Goal: Transaction & Acquisition: Download file/media

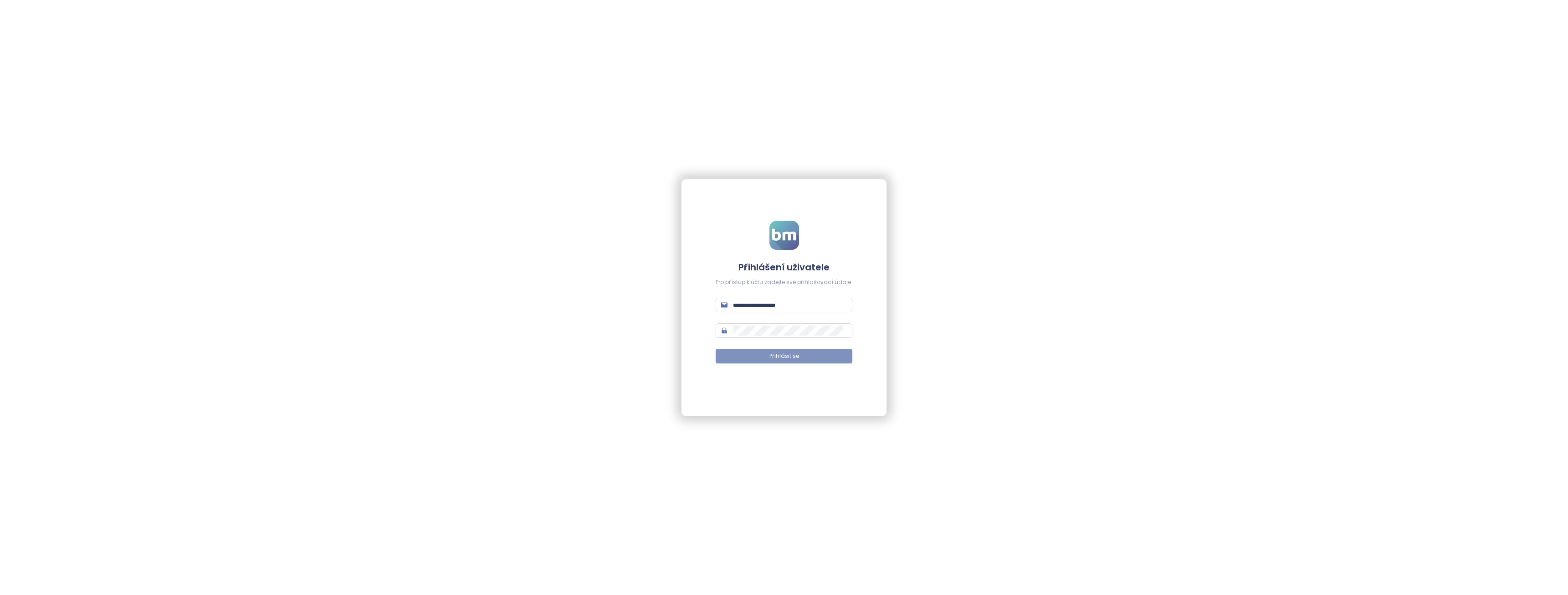
type input "**********"
click at [792, 355] on span "Přihlásit se" at bounding box center [784, 356] width 30 height 8
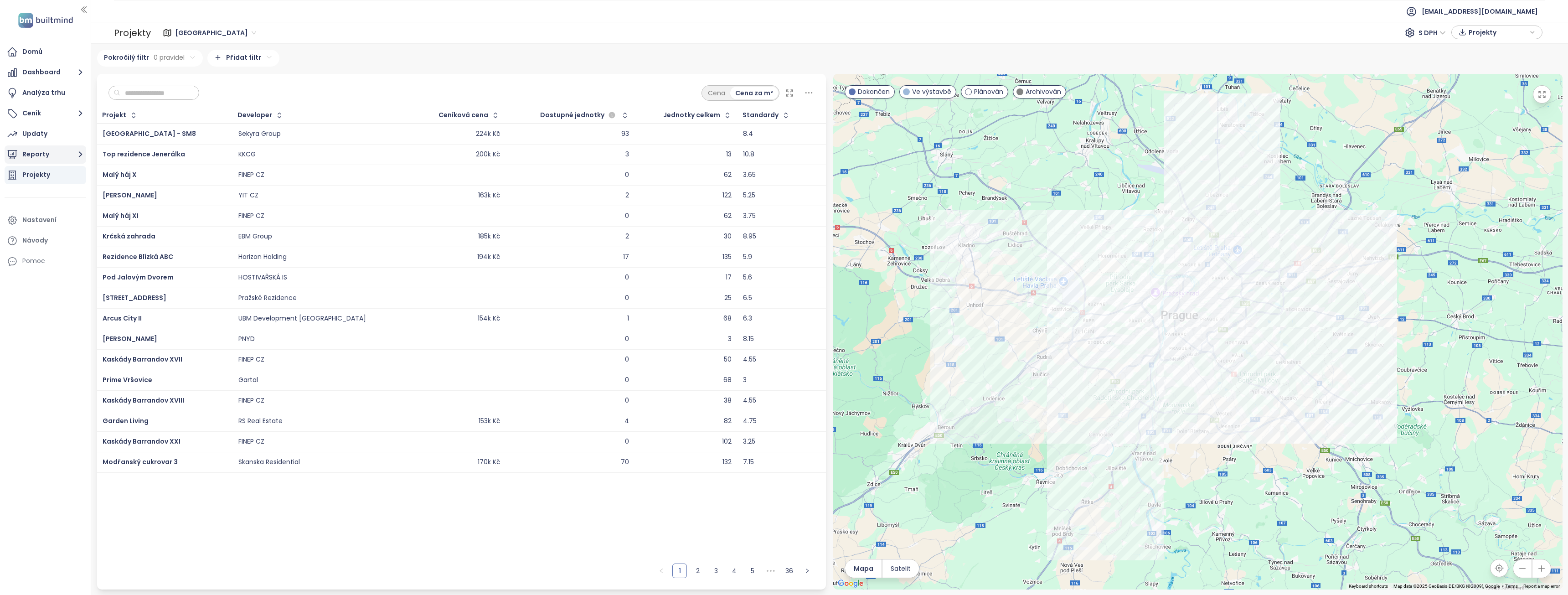
click at [78, 157] on icon "button" at bounding box center [80, 154] width 11 height 11
click at [50, 210] on div "Kladno konkurence" at bounding box center [51, 210] width 44 height 11
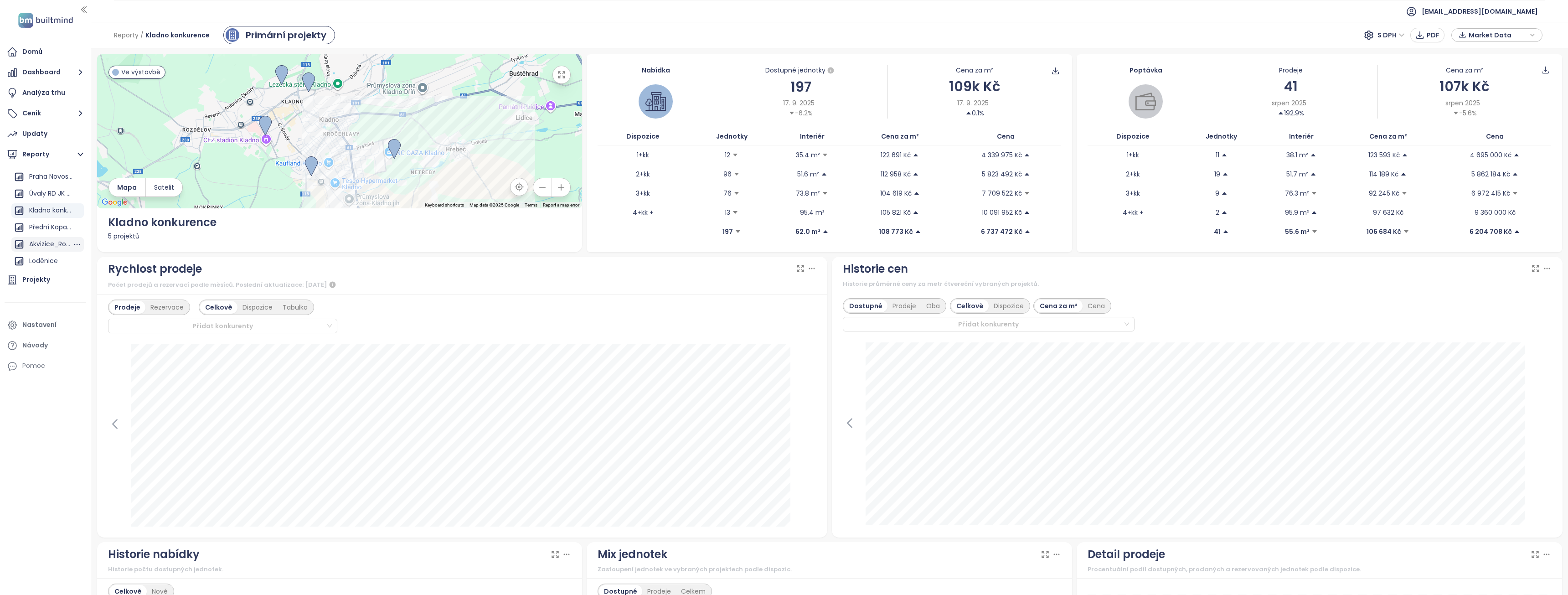
click at [49, 240] on div "Akvizice_Roztoky" at bounding box center [51, 244] width 44 height 11
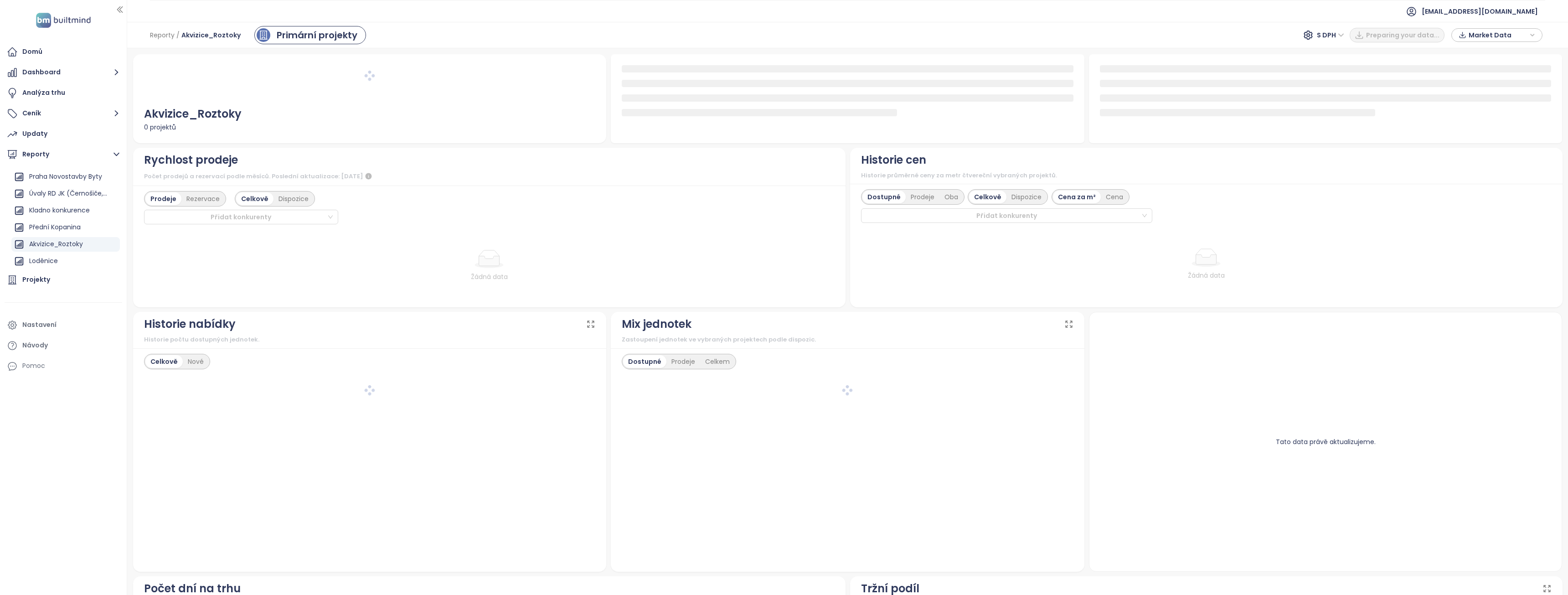
drag, startPoint x: 92, startPoint y: 286, endPoint x: 127, endPoint y: 286, distance: 35.0
click at [127, 286] on div at bounding box center [126, 297] width 5 height 595
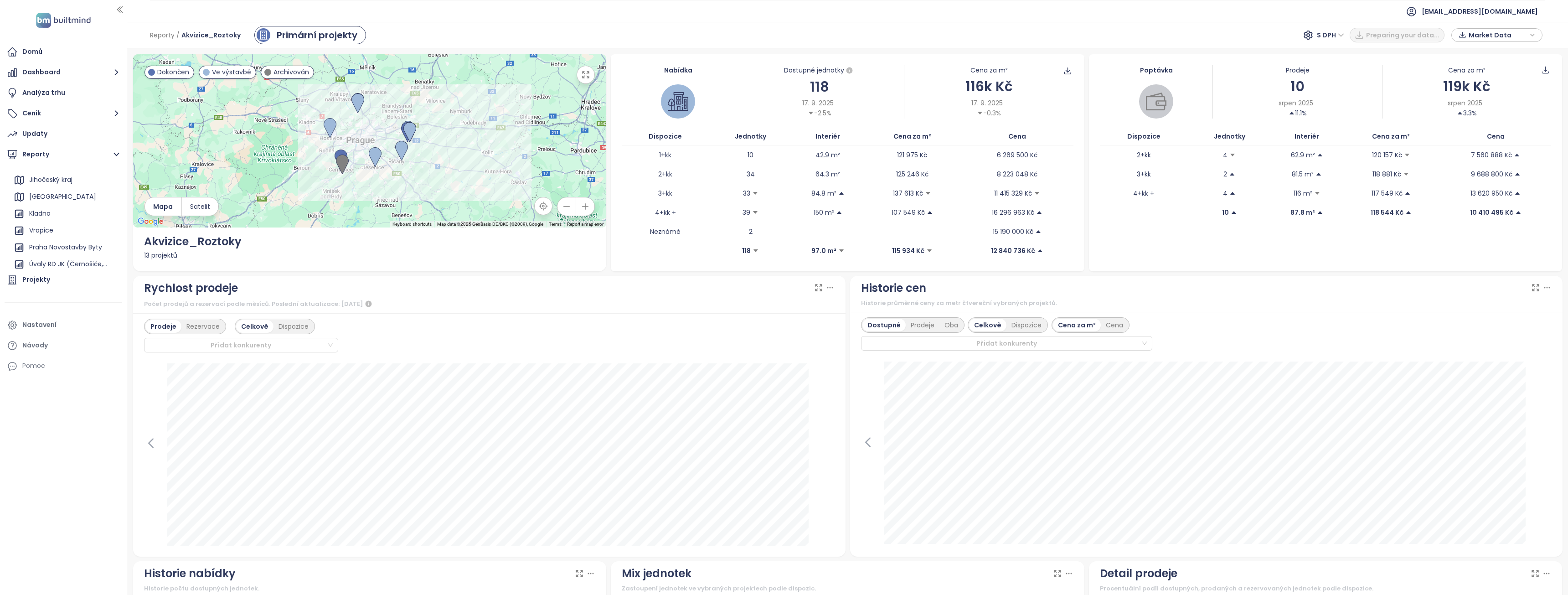
scroll to position [20, 0]
click at [52, 226] on div "Kladno" at bounding box center [66, 223] width 109 height 15
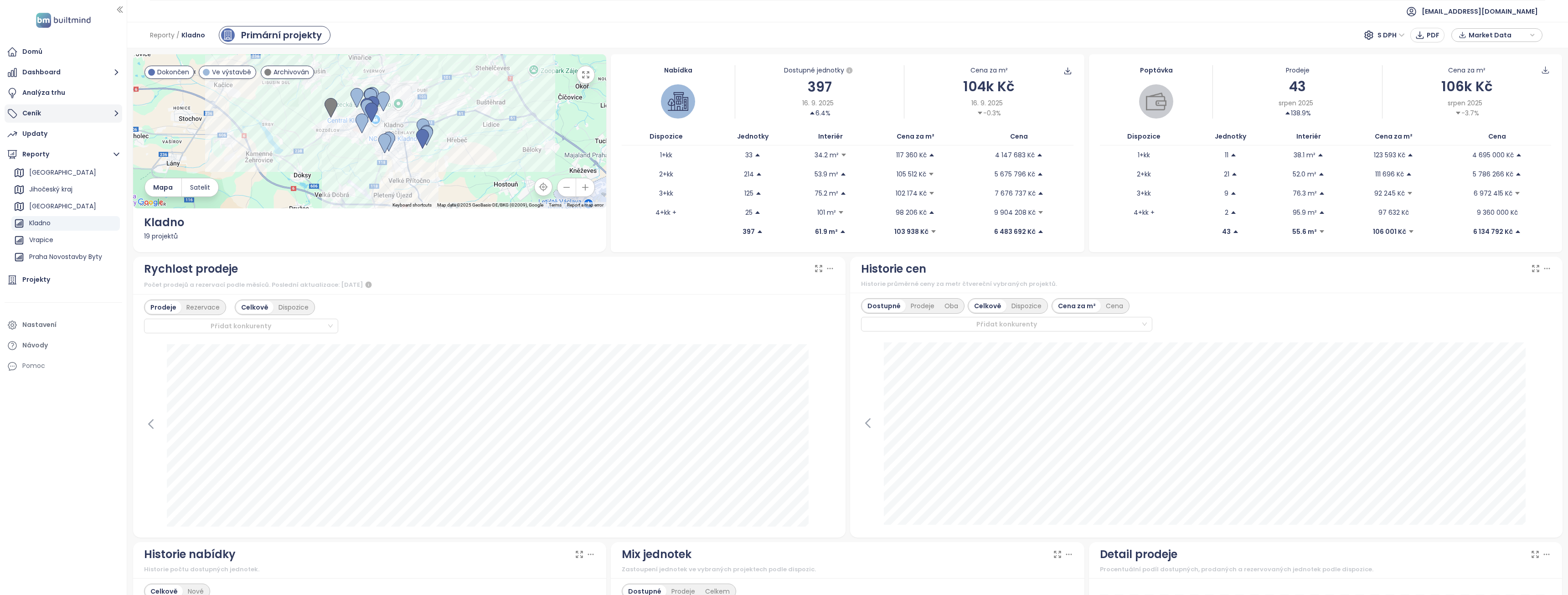
click at [114, 112] on icon "button" at bounding box center [116, 113] width 11 height 11
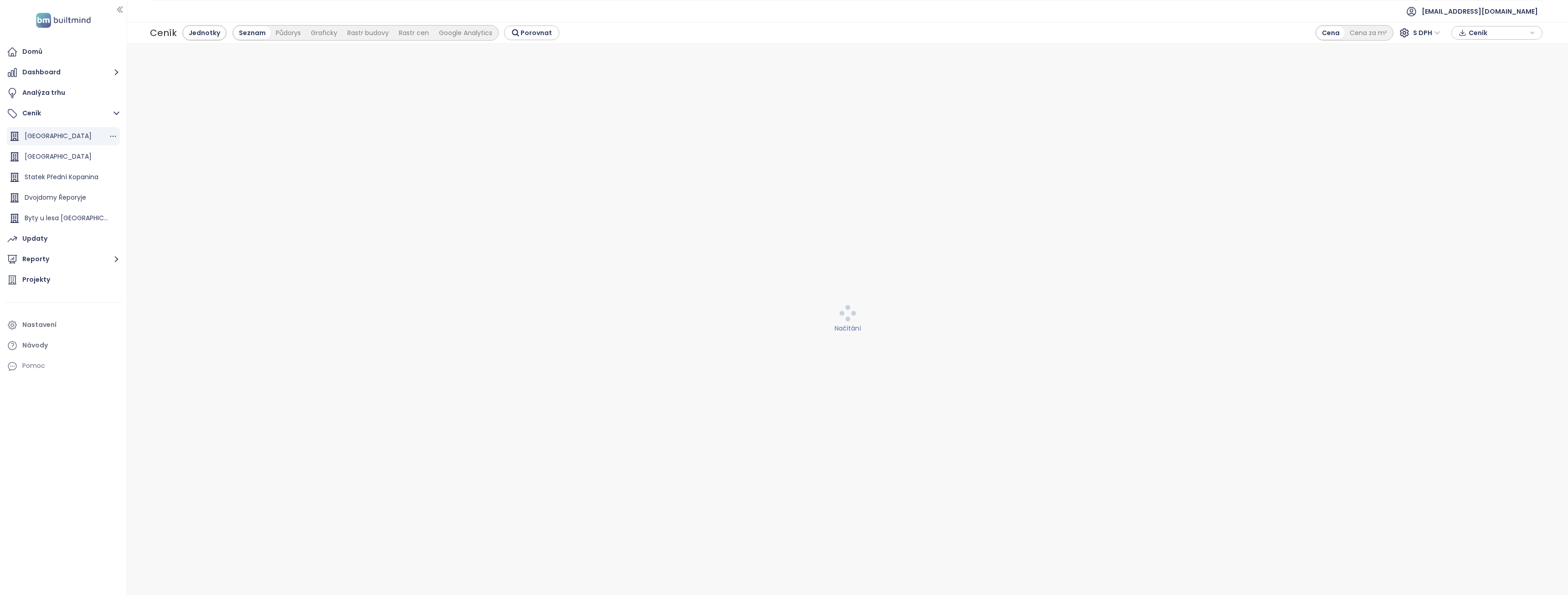
click at [64, 135] on span "[GEOGRAPHIC_DATA]" at bounding box center [58, 136] width 67 height 9
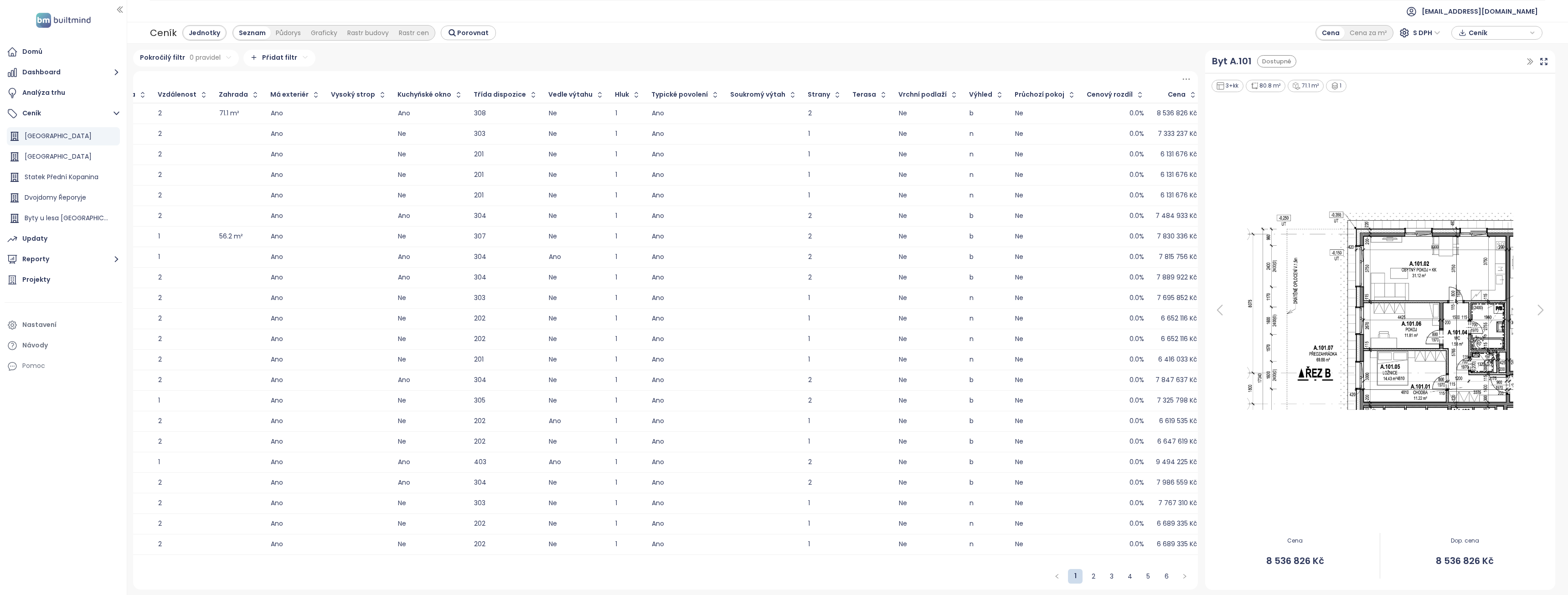
scroll to position [0, 915]
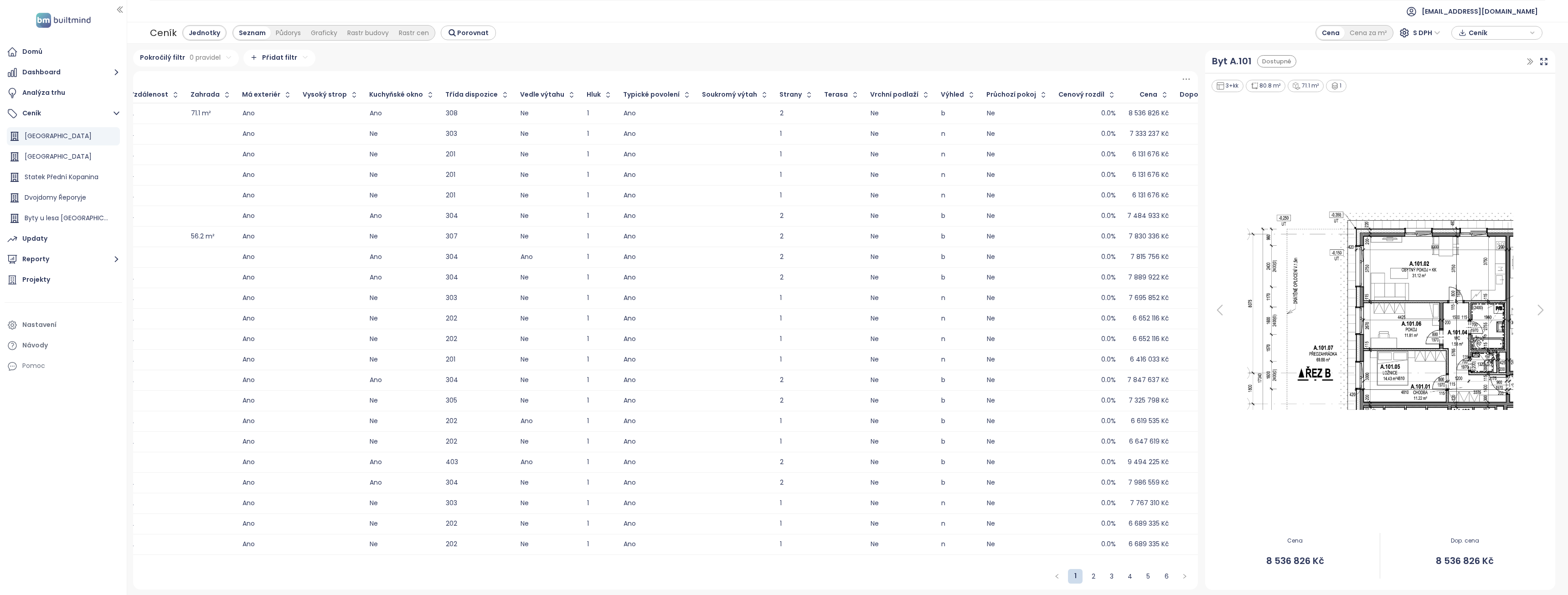
click at [771, 48] on div "Pokročilý filtr 0 pravidel Přidat filtr ID Dispozice Podlaží Interiér Dostupnos…" at bounding box center [848, 319] width 1441 height 551
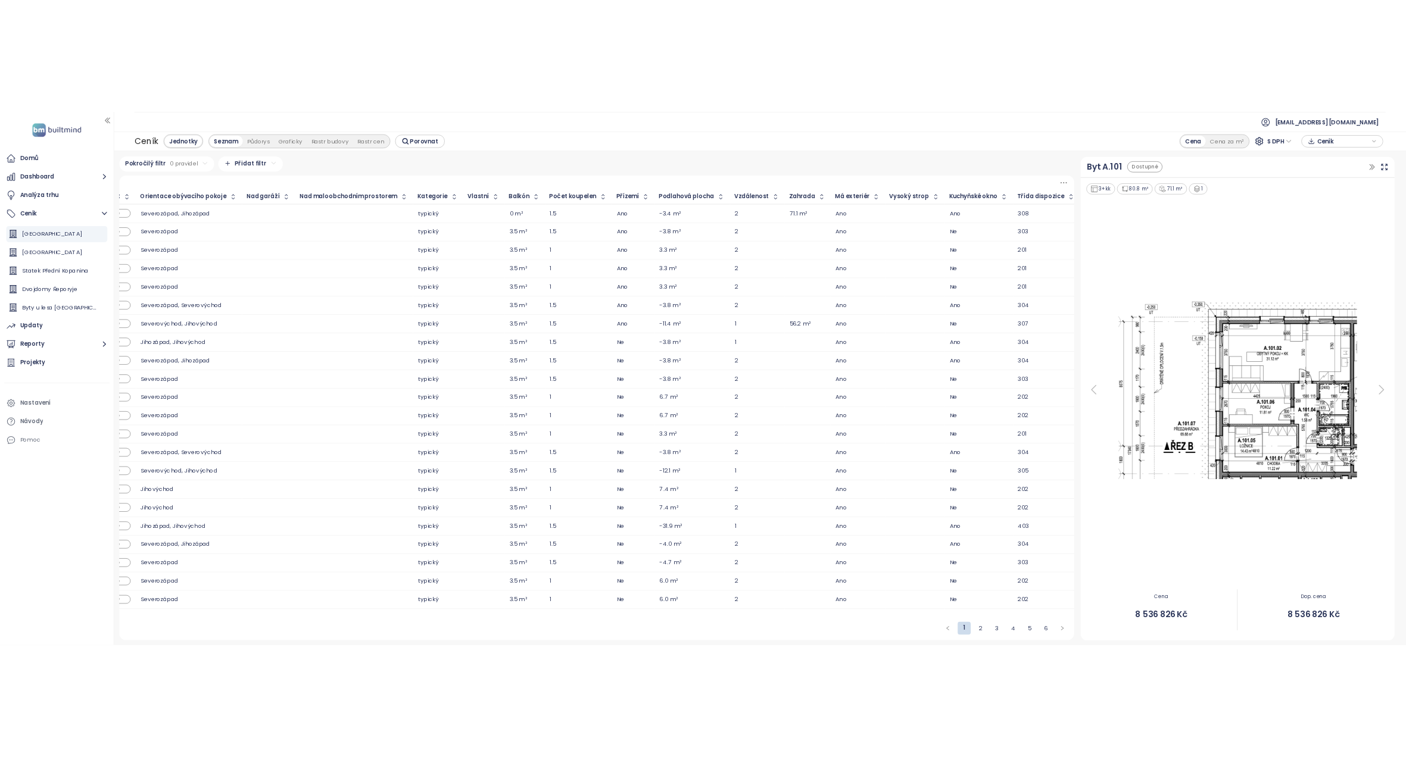
scroll to position [0, 0]
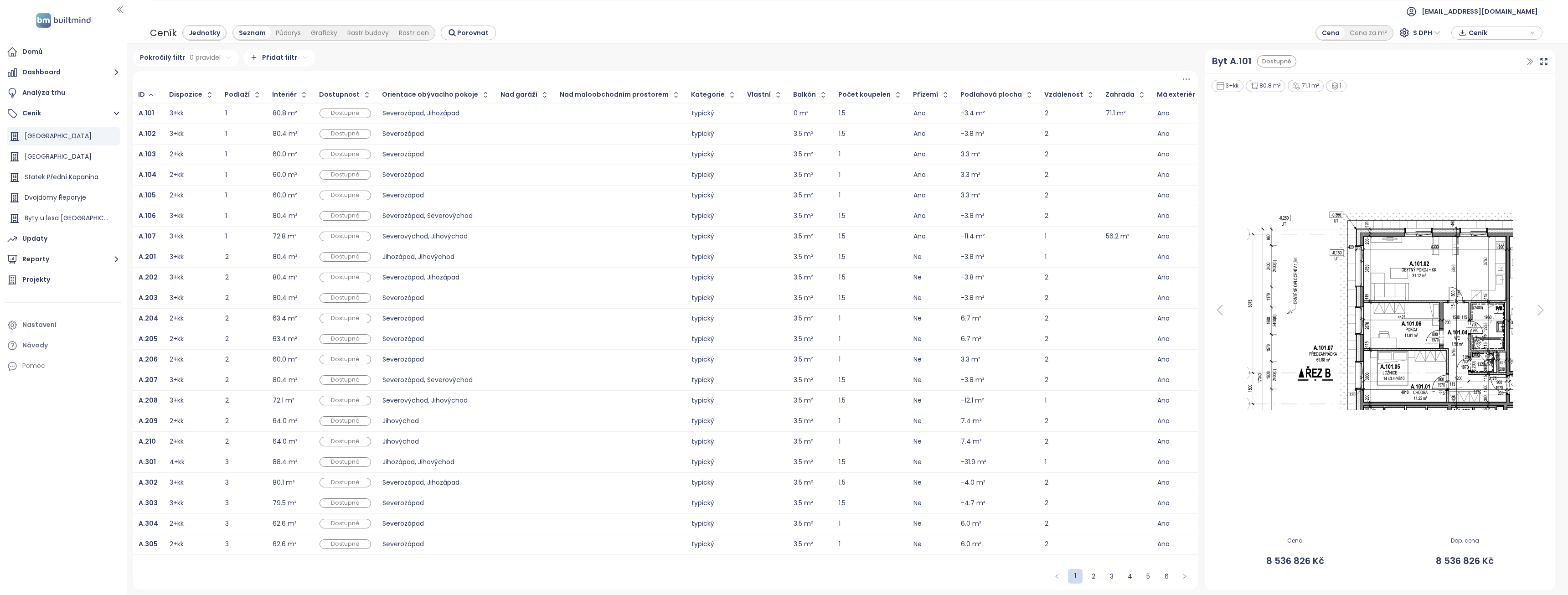
click at [1227, 139] on div at bounding box center [1380, 309] width 339 height 434
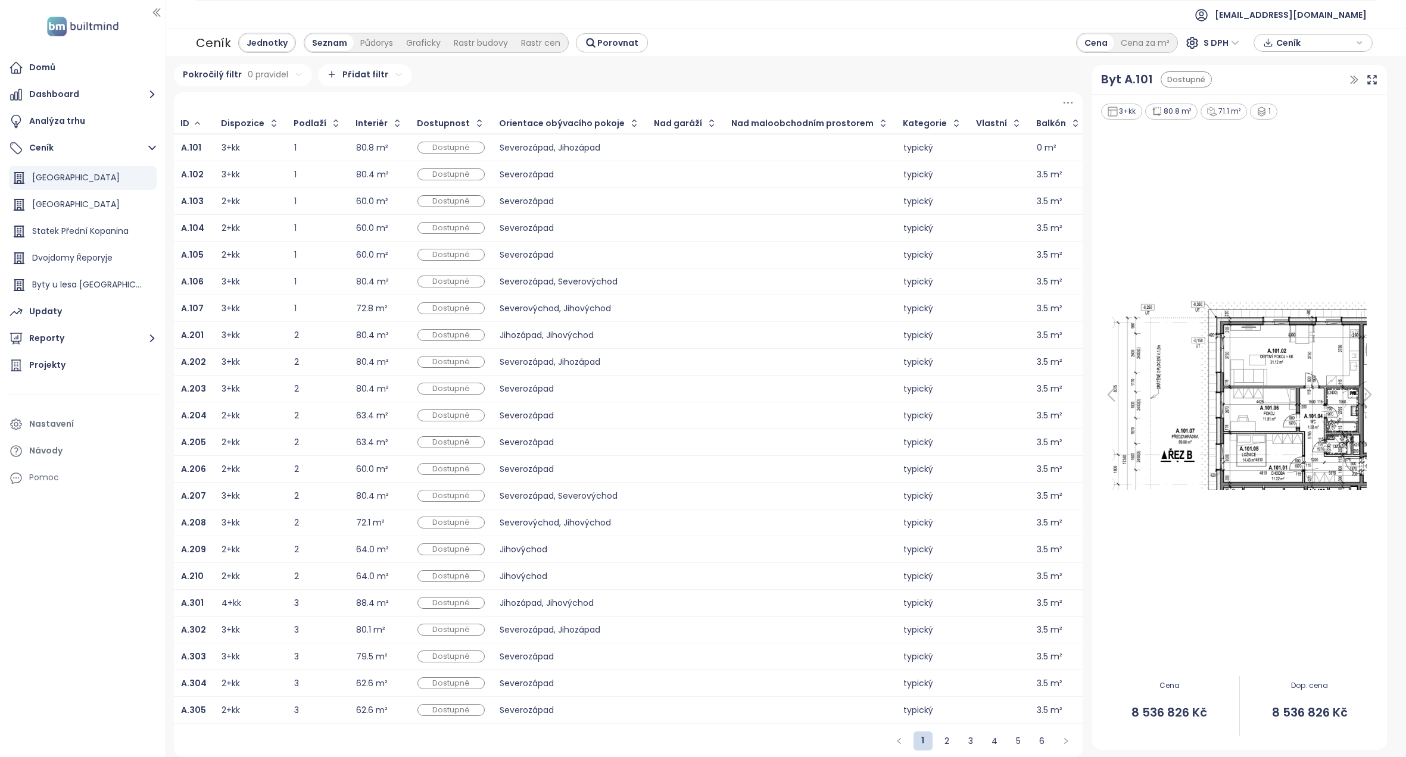
click at [1359, 42] on icon "button" at bounding box center [1359, 43] width 7 height 18
click at [1359, 42] on icon "button" at bounding box center [1359, 44] width 7 height 18
click at [1359, 42] on icon "button" at bounding box center [1359, 43] width 7 height 18
click at [1305, 63] on span "XLSX" at bounding box center [1294, 66] width 32 height 18
click at [1342, 45] on span "Ceník" at bounding box center [1314, 44] width 77 height 18
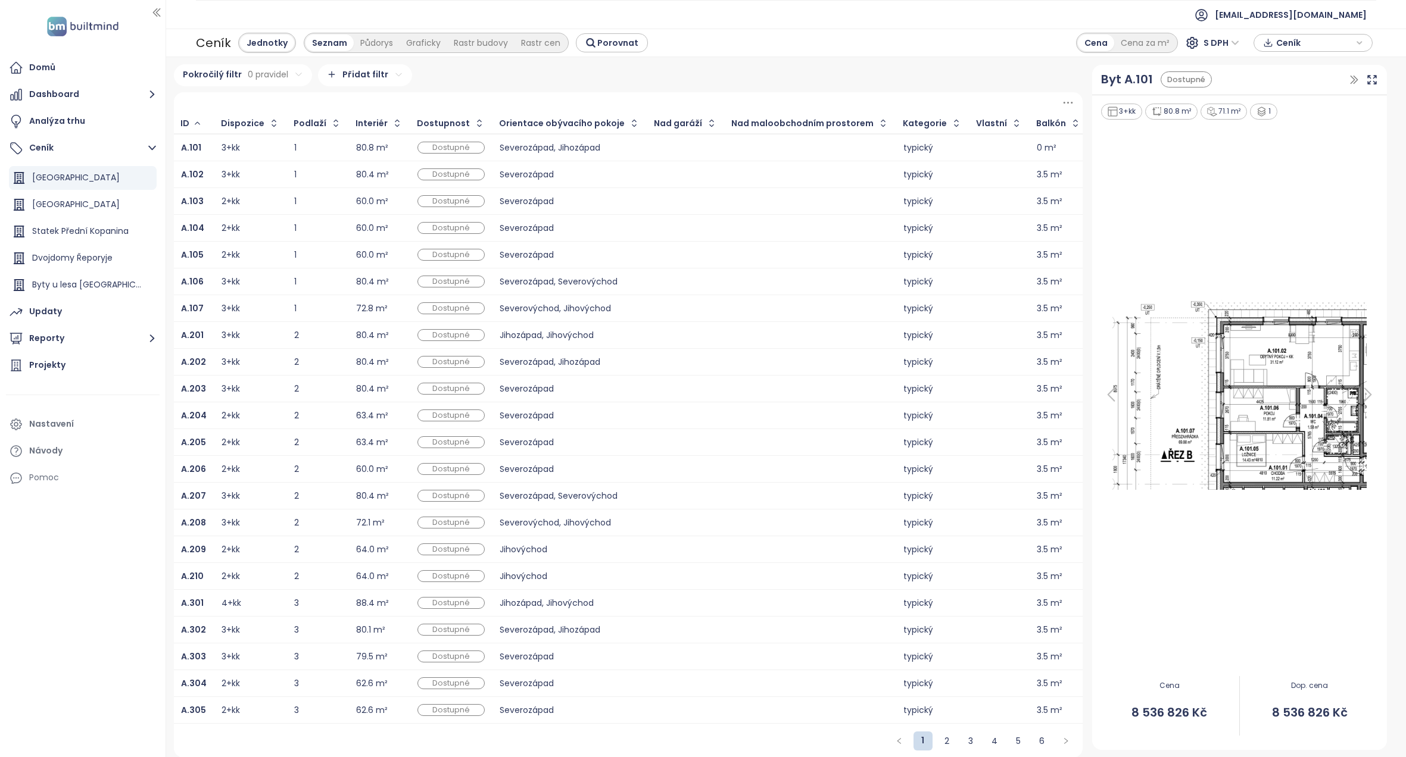
click at [1271, 44] on icon "button" at bounding box center [1268, 43] width 10 height 18
click at [1299, 103] on span "Stáhnout" at bounding box center [1299, 102] width 42 height 13
